Goal: Task Accomplishment & Management: Manage account settings

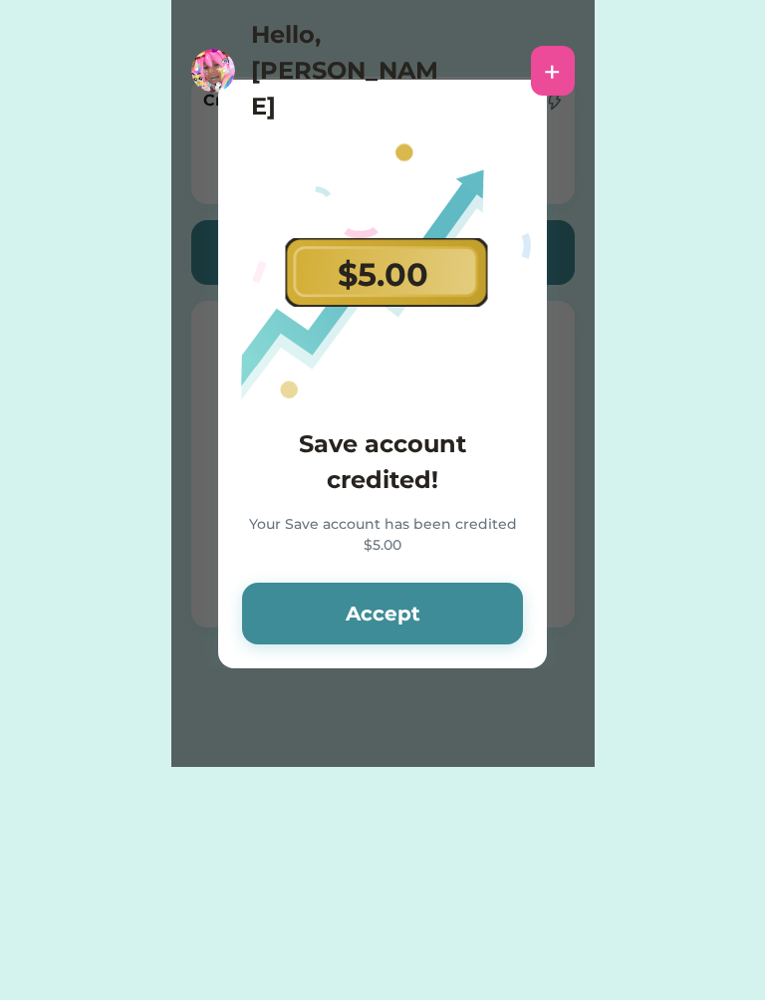
click at [493, 612] on button "Accept" at bounding box center [382, 614] width 281 height 62
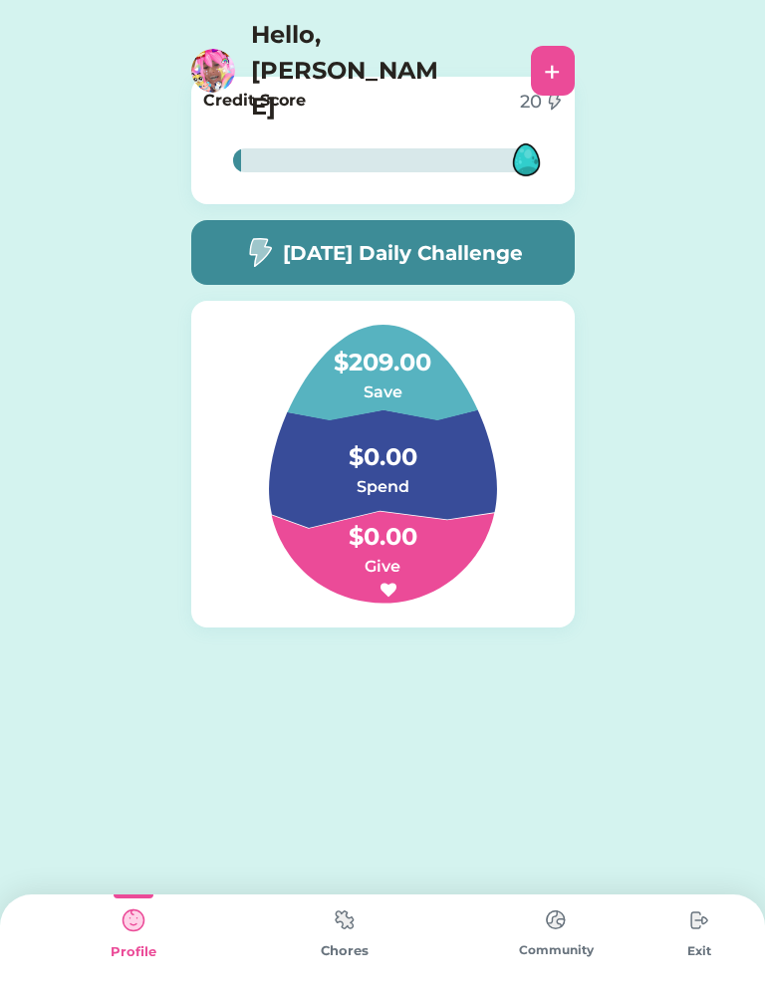
click at [216, 49] on img at bounding box center [213, 71] width 44 height 44
click at [558, 56] on div "+" at bounding box center [552, 71] width 17 height 30
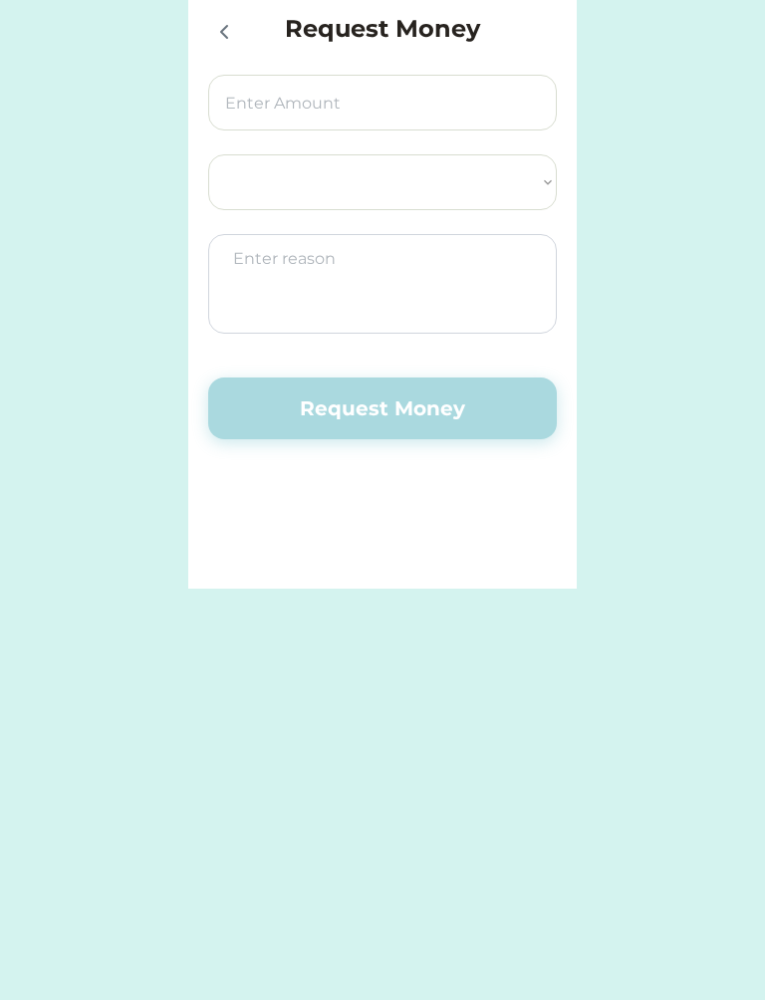
select select ""PLACEHOLDER_1427118222253""
click at [230, 17] on div at bounding box center [223, 31] width 30 height 30
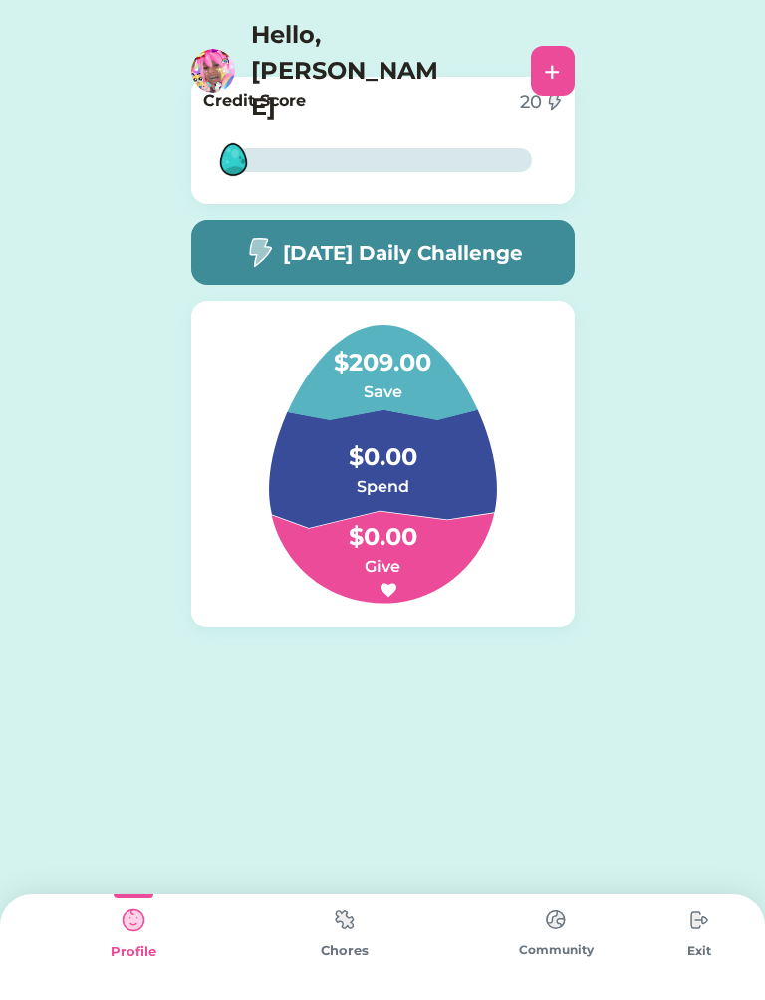
click at [207, 49] on img at bounding box center [213, 71] width 44 height 44
click at [272, 933] on div "Chores" at bounding box center [344, 947] width 211 height 106
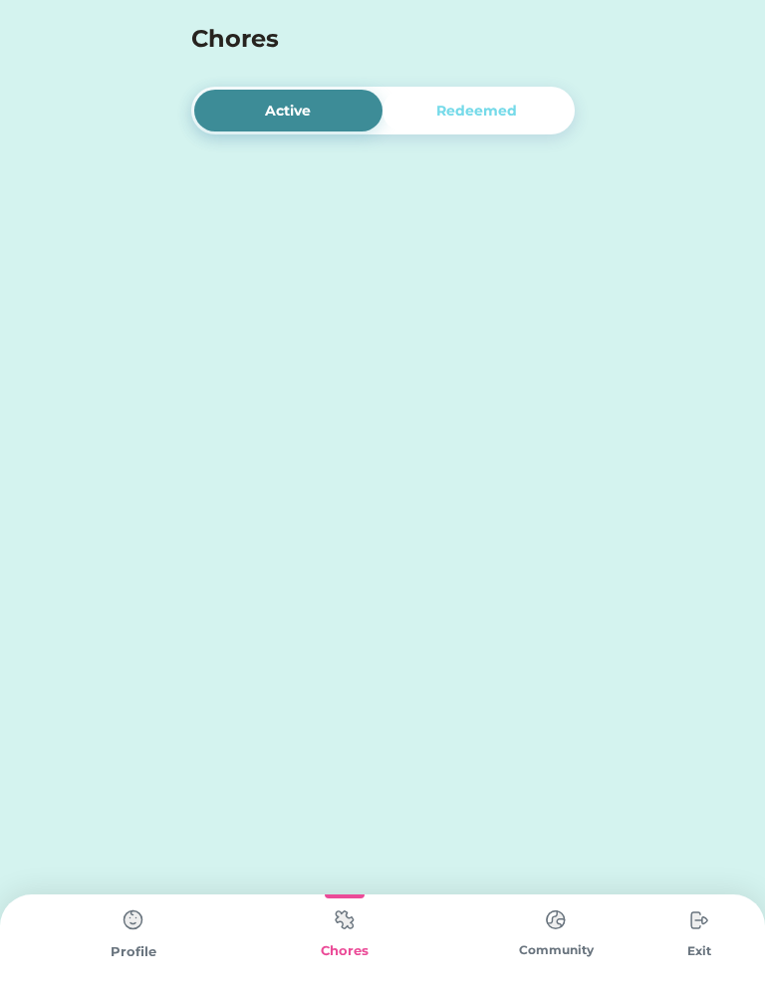
click at [317, 928] on div "Chores" at bounding box center [344, 947] width 211 height 106
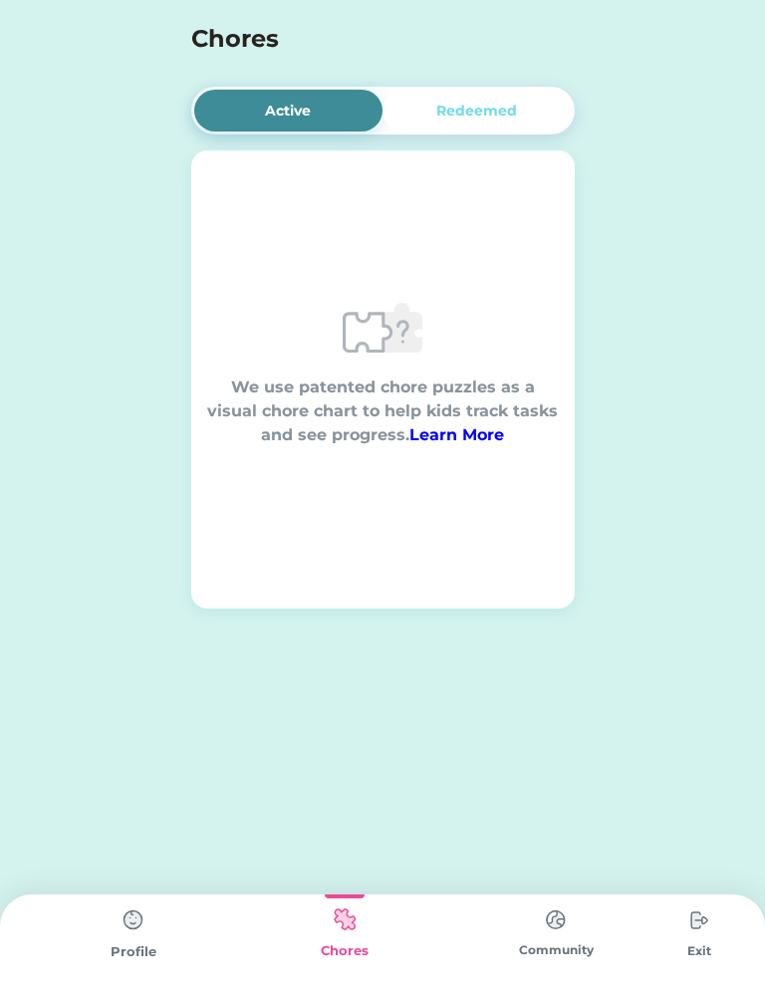
click at [119, 963] on div "Profile" at bounding box center [133, 947] width 211 height 106
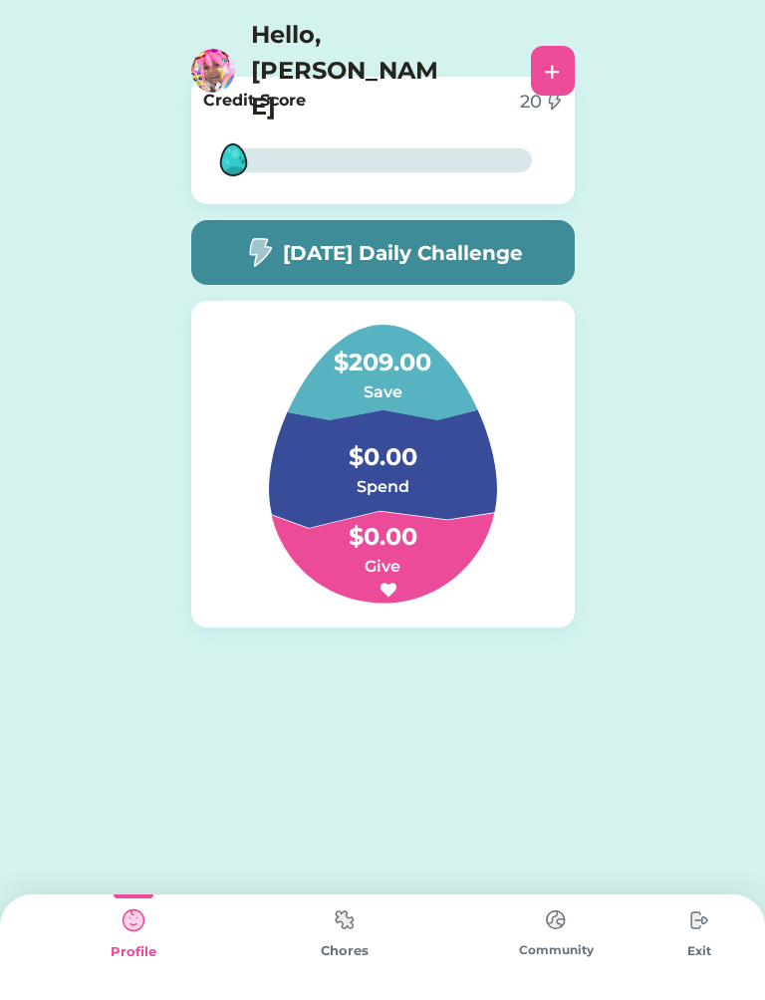
click at [706, 929] on img at bounding box center [699, 920] width 40 height 40
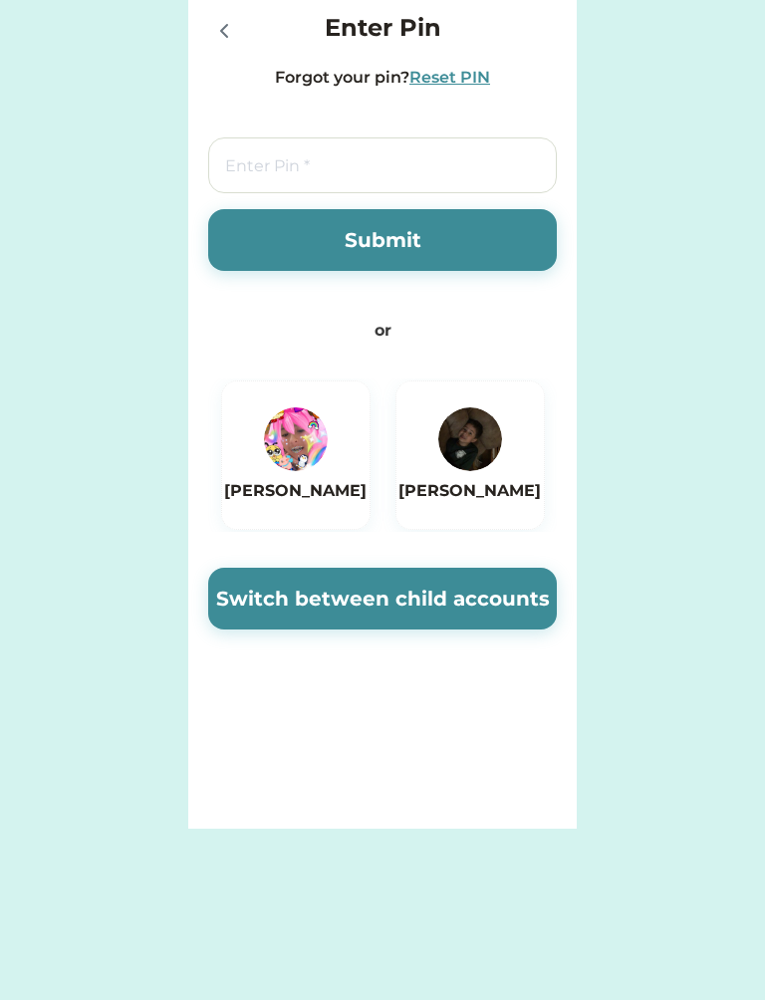
click at [476, 449] on img at bounding box center [470, 439] width 64 height 64
click at [498, 483] on h6 "[PERSON_NAME]" at bounding box center [469, 491] width 142 height 24
click at [486, 463] on img at bounding box center [470, 439] width 64 height 64
click at [541, 229] on button "Submit" at bounding box center [382, 240] width 349 height 62
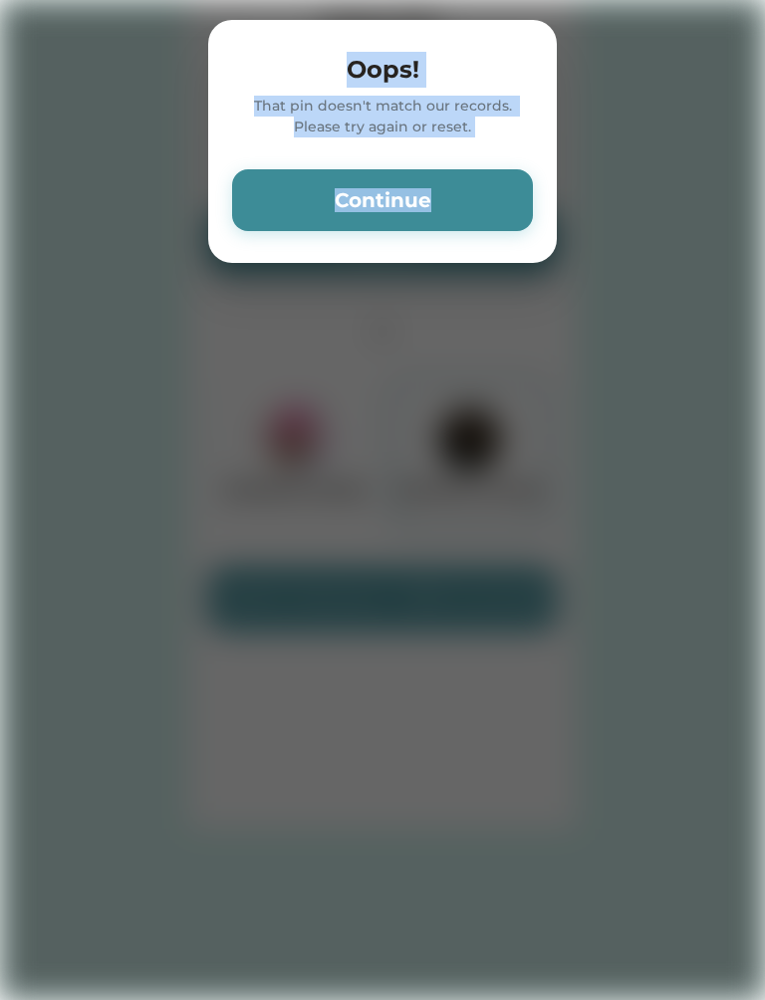
click at [525, 200] on button "Continue" at bounding box center [382, 200] width 301 height 62
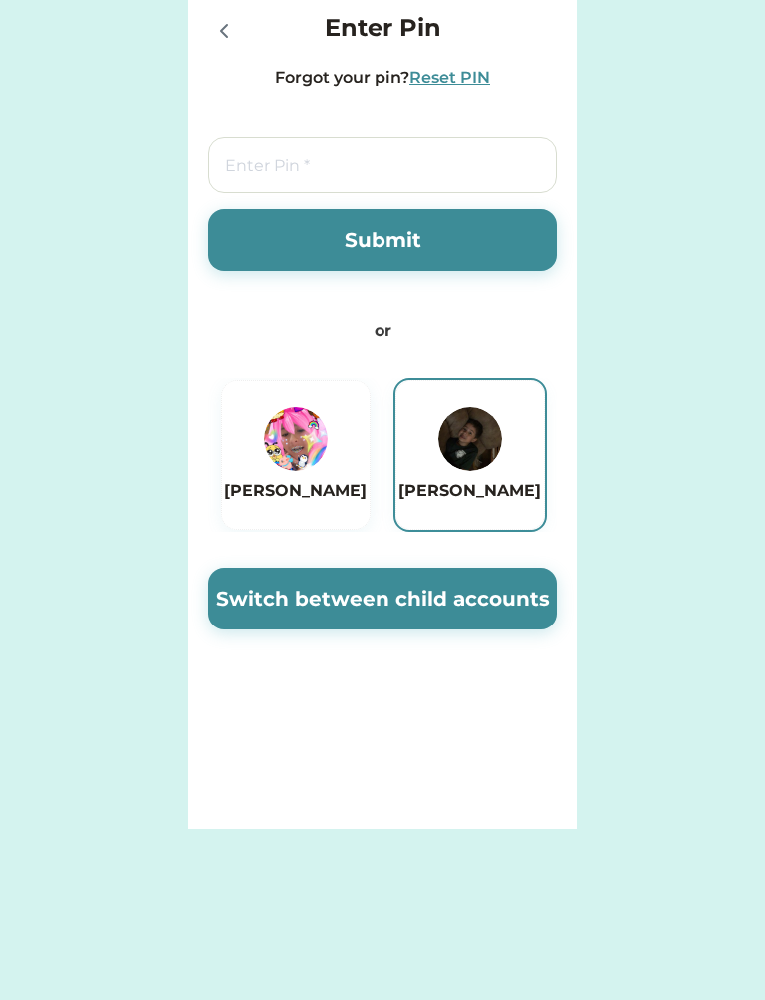
click at [451, 602] on button "Switch between child accounts" at bounding box center [382, 599] width 349 height 62
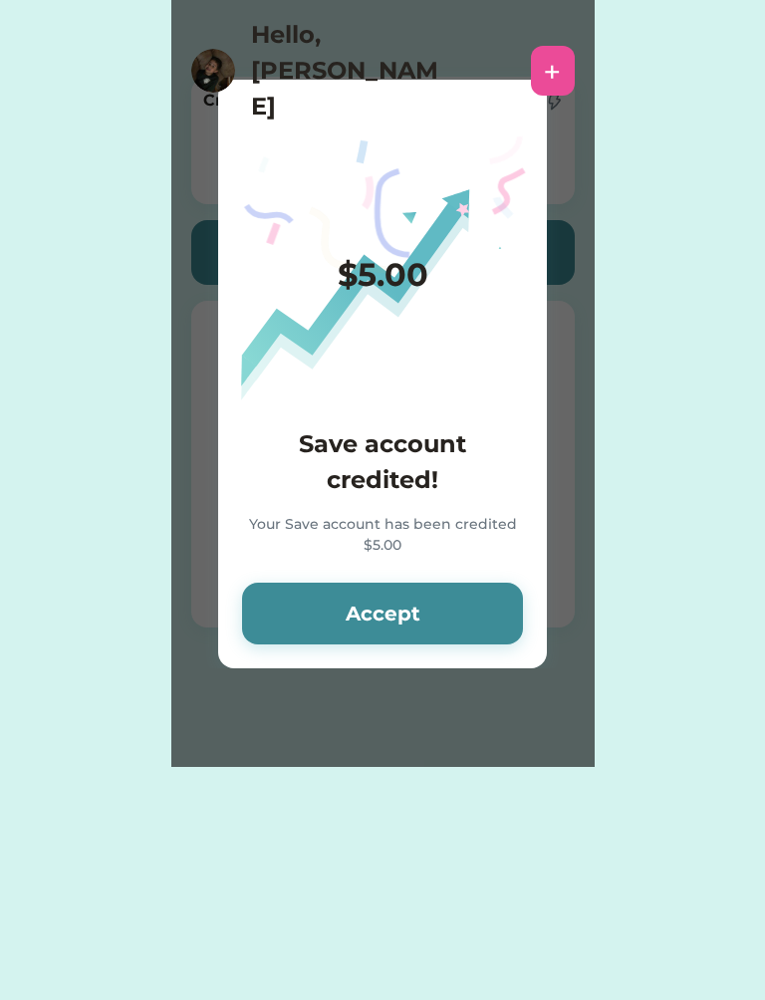
click at [314, 555] on div "Your Save account has been credited $5.00" at bounding box center [382, 536] width 281 height 45
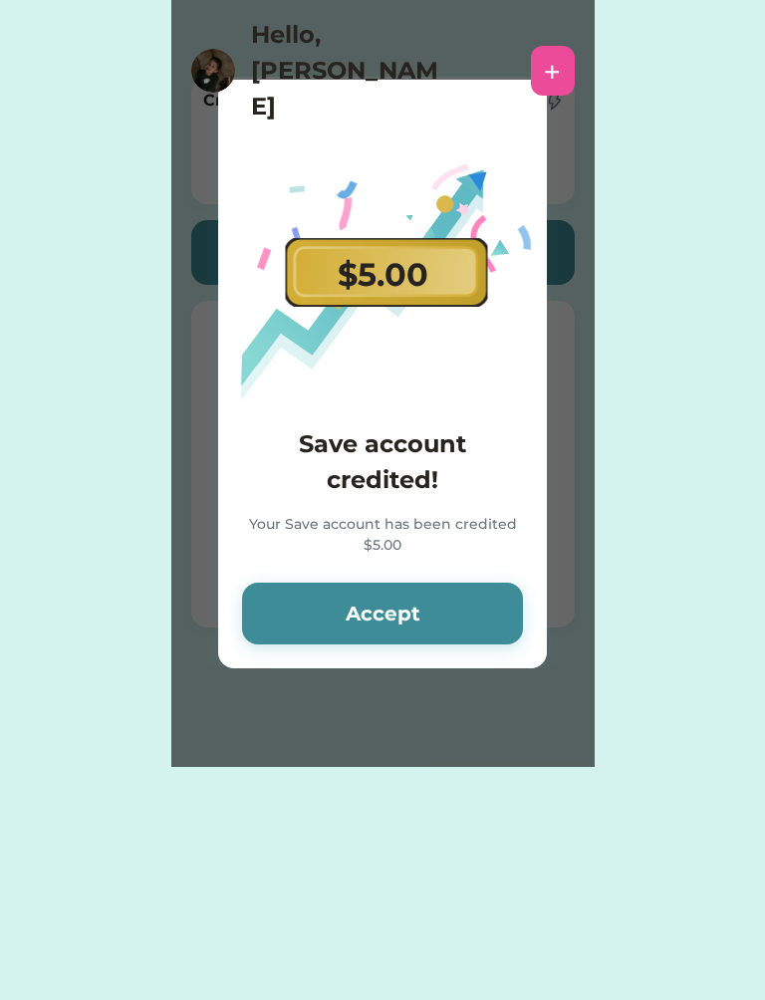
click at [299, 585] on button "Accept" at bounding box center [382, 614] width 281 height 62
